Goal: Task Accomplishment & Management: Manage account settings

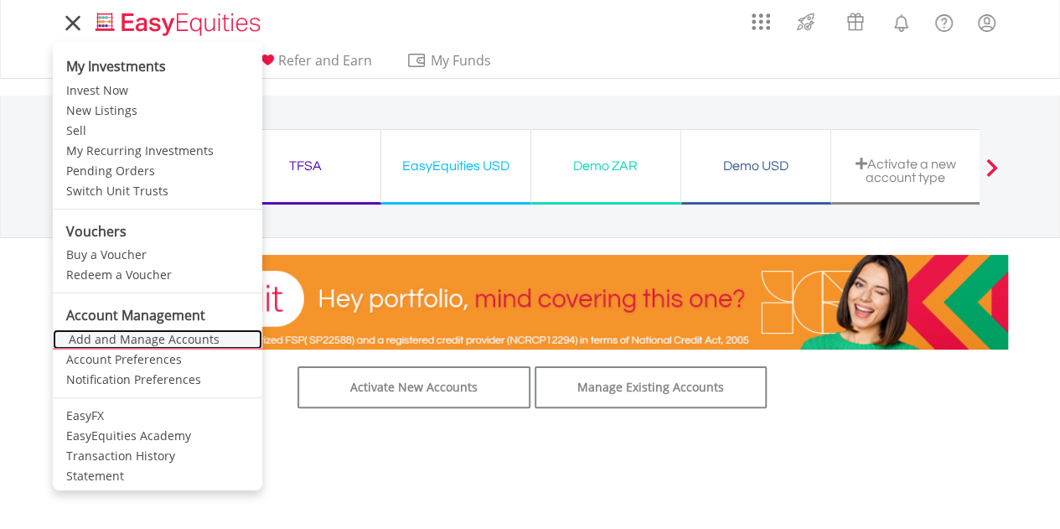
click at [156, 343] on link "Add and Manage Accounts" at bounding box center [157, 339] width 209 height 20
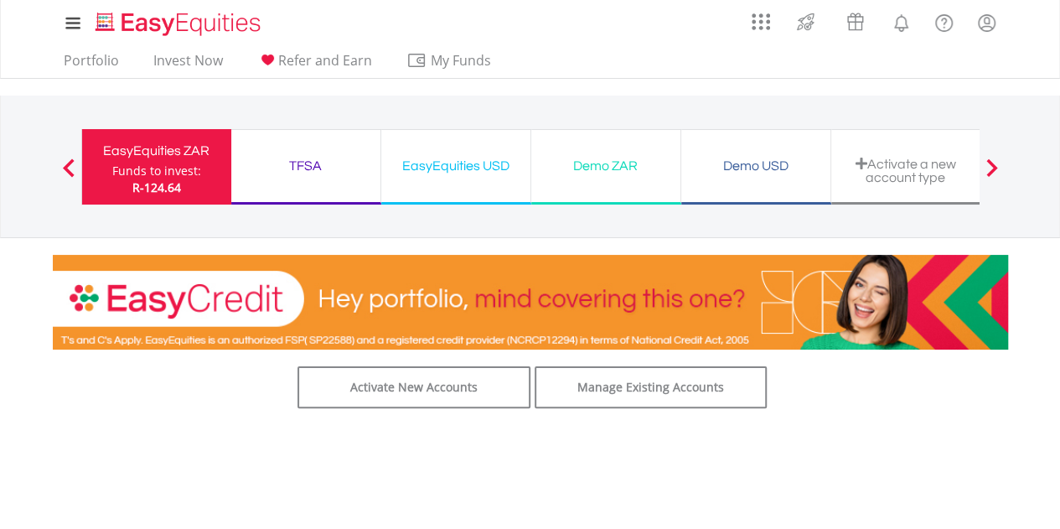
click at [997, 166] on span at bounding box center [991, 167] width 12 height 18
click at [987, 169] on span at bounding box center [991, 167] width 12 height 18
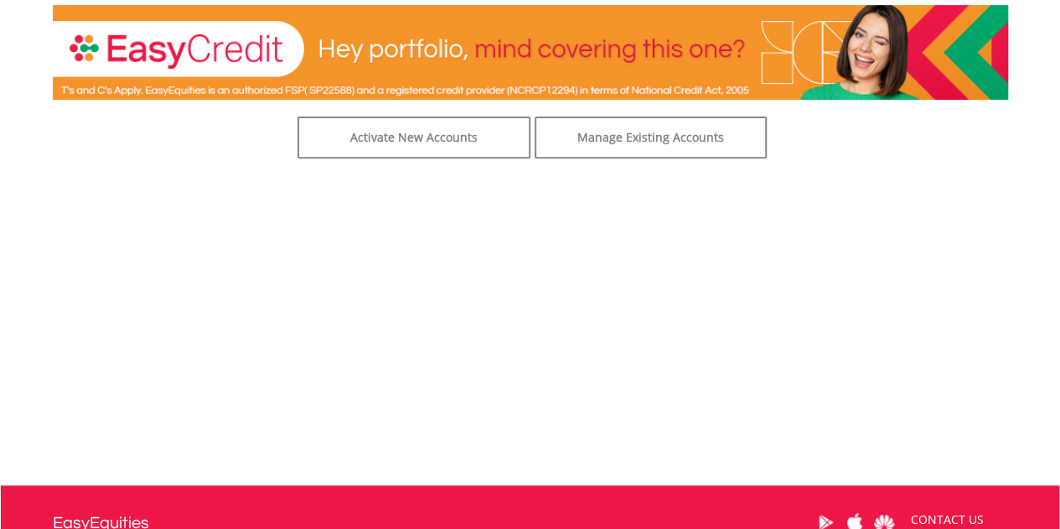
scroll to position [252, 0]
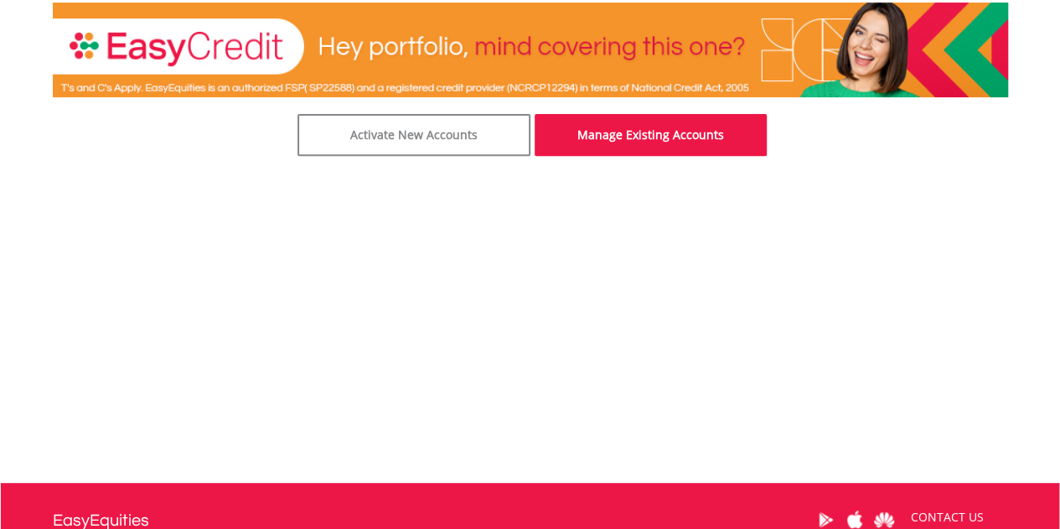
click at [633, 142] on link "Manage Existing Accounts" at bounding box center [650, 135] width 233 height 42
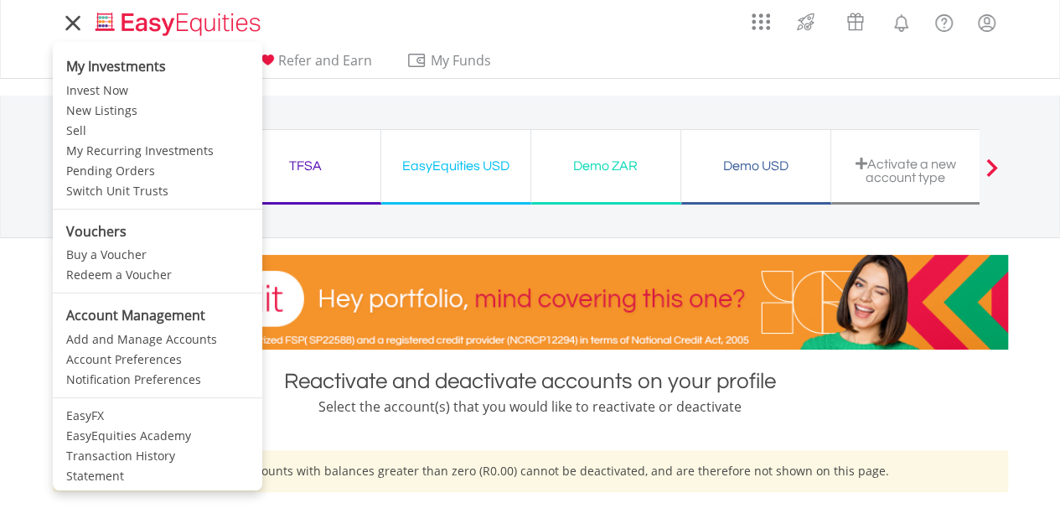
click at [74, 27] on icon at bounding box center [72, 23] width 23 height 21
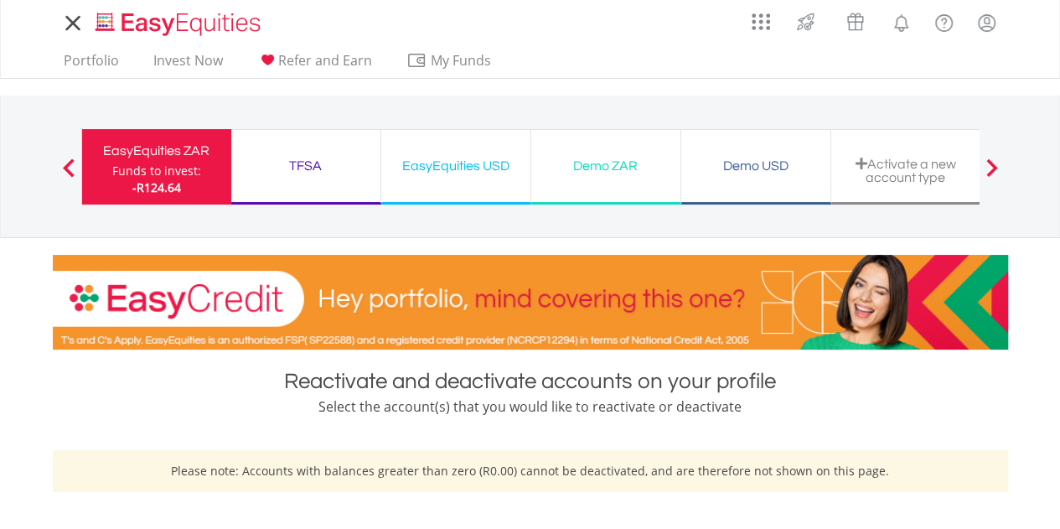
click at [74, 27] on icon at bounding box center [72, 23] width 23 height 21
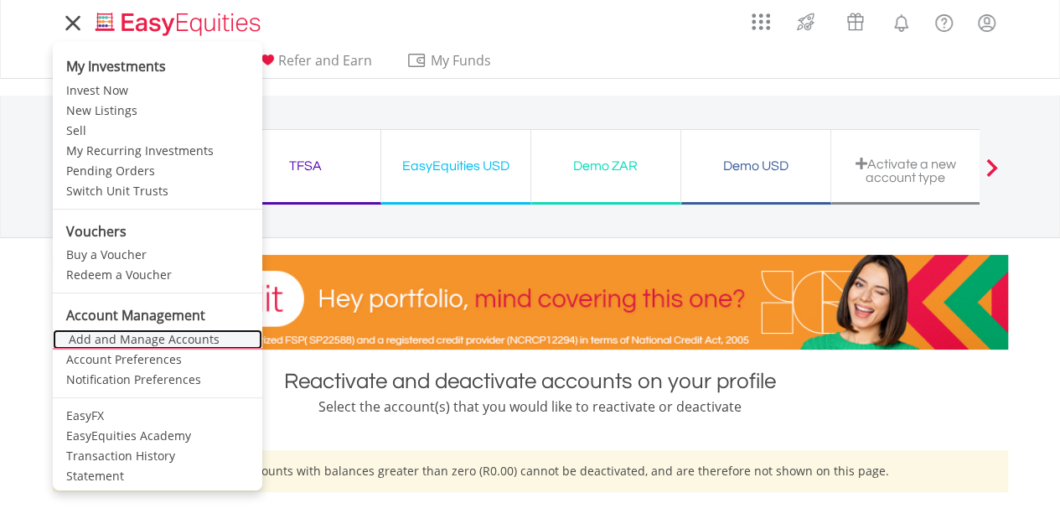
click at [171, 338] on link "Add and Manage Accounts" at bounding box center [157, 339] width 209 height 20
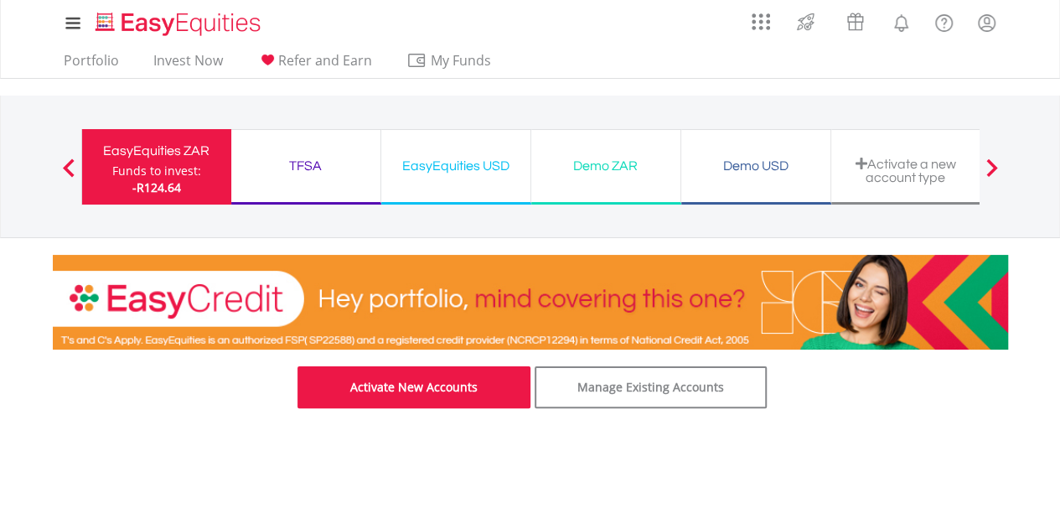
click at [382, 389] on link "Activate New Accounts" at bounding box center [413, 387] width 233 height 42
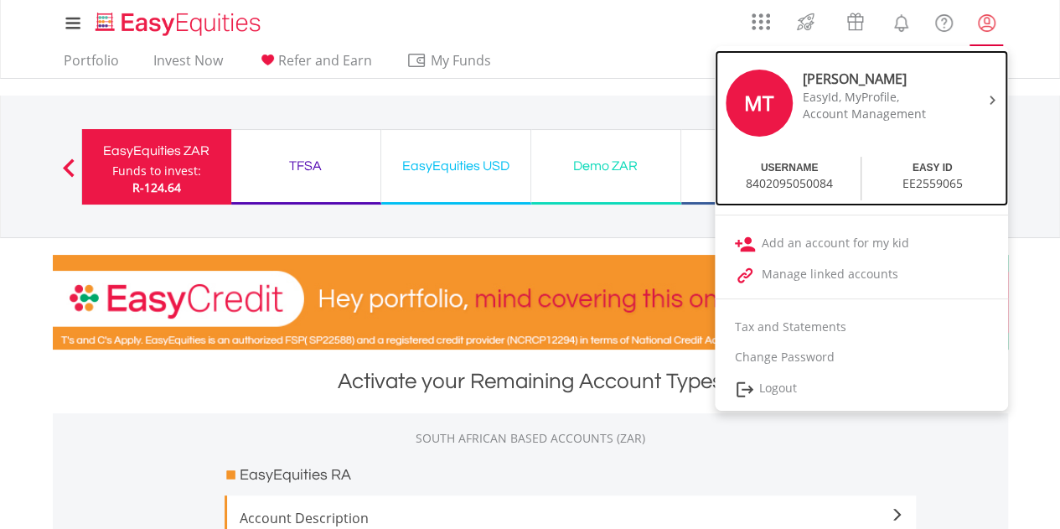
click at [998, 103] on div at bounding box center [989, 98] width 25 height 17
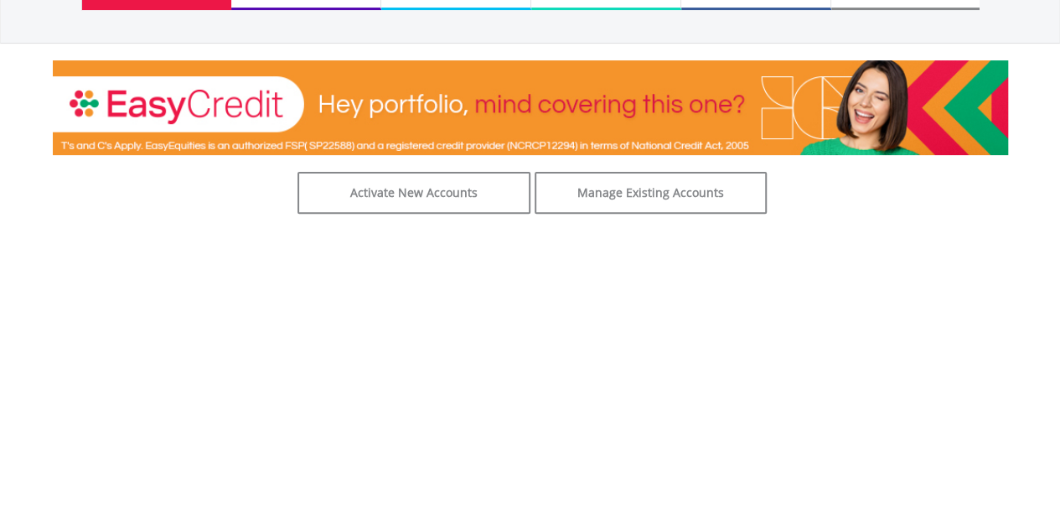
scroll to position [172, 0]
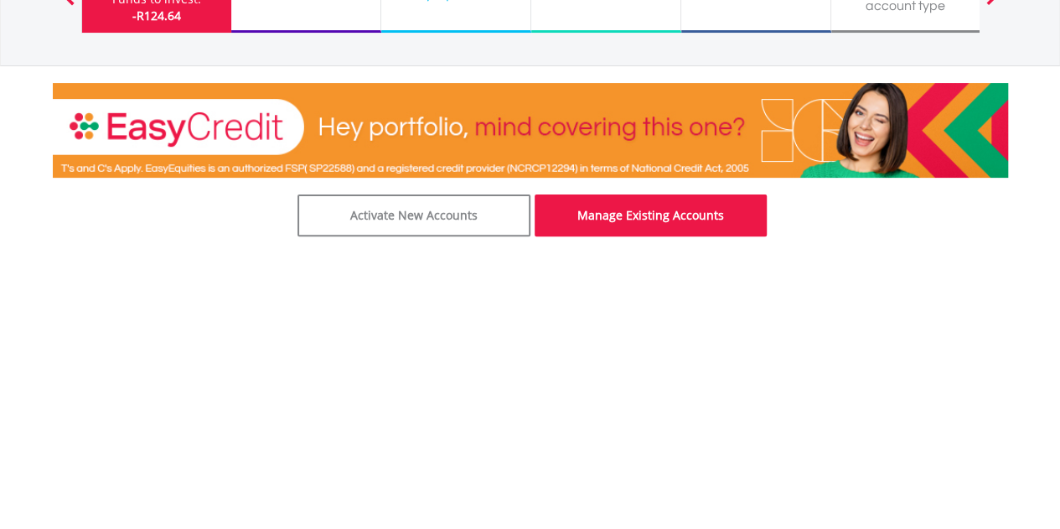
click at [644, 214] on link "Manage Existing Accounts" at bounding box center [650, 215] width 233 height 42
